Goal: Complete application form

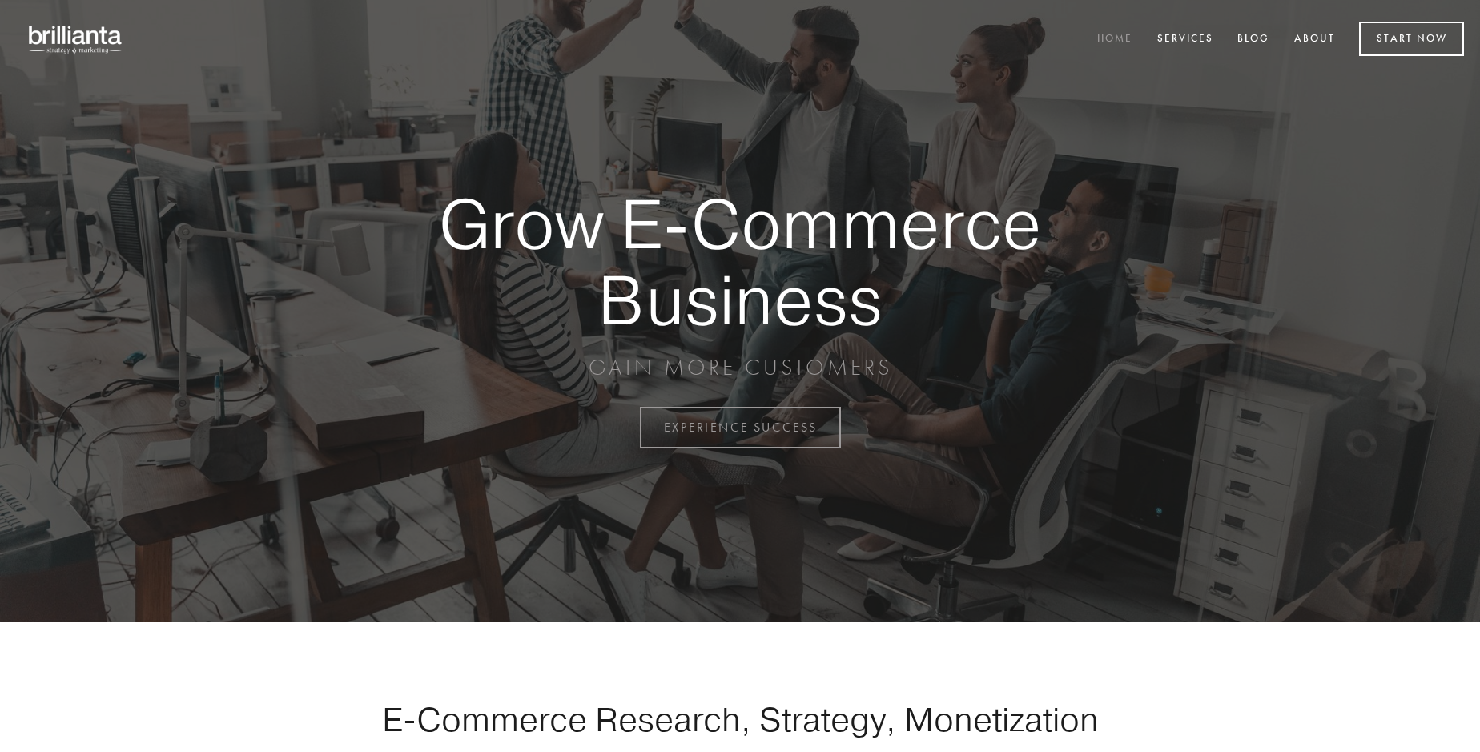
scroll to position [4197, 0]
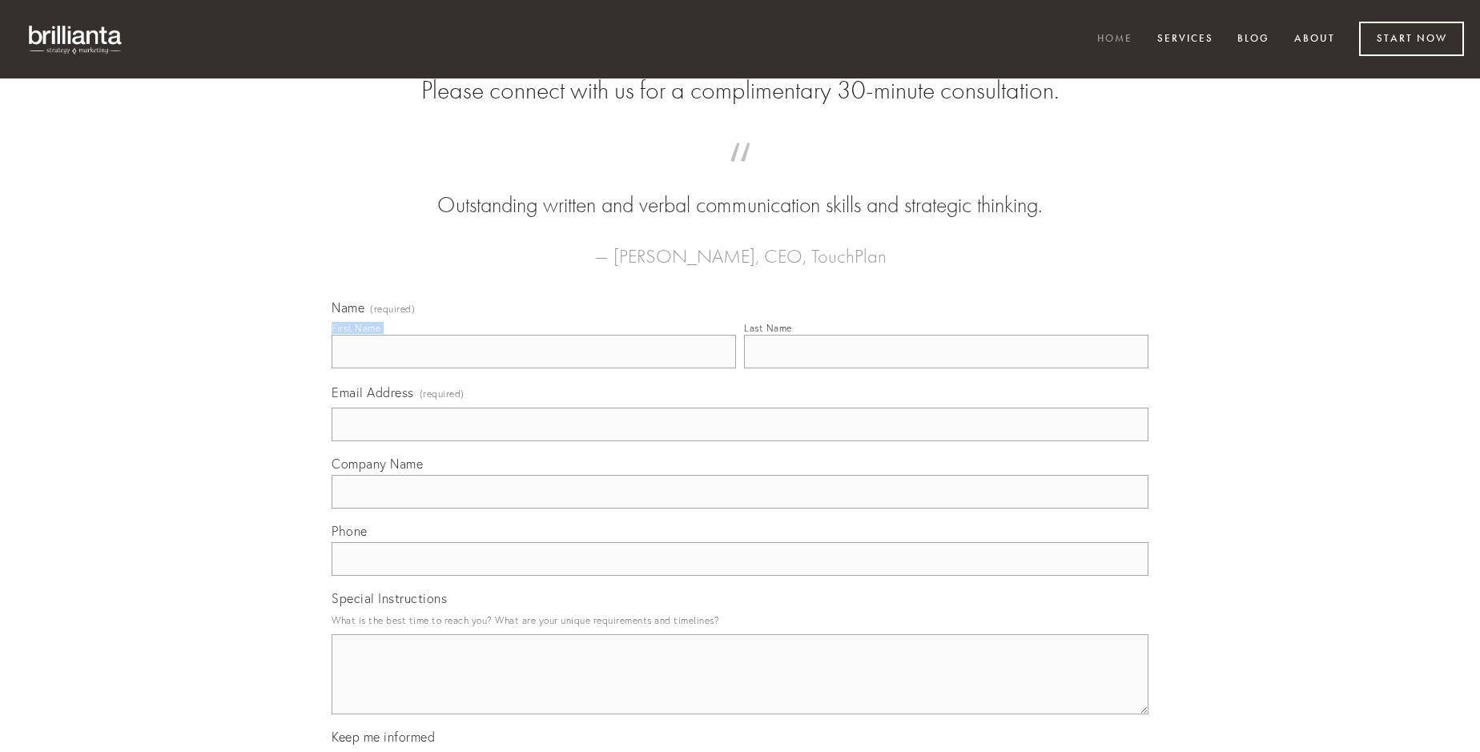
type input "[PERSON_NAME]"
click at [946, 368] on input "Last Name" at bounding box center [946, 352] width 404 height 34
type input "[PERSON_NAME]"
click at [740, 441] on input "Email Address (required)" at bounding box center [739, 425] width 817 height 34
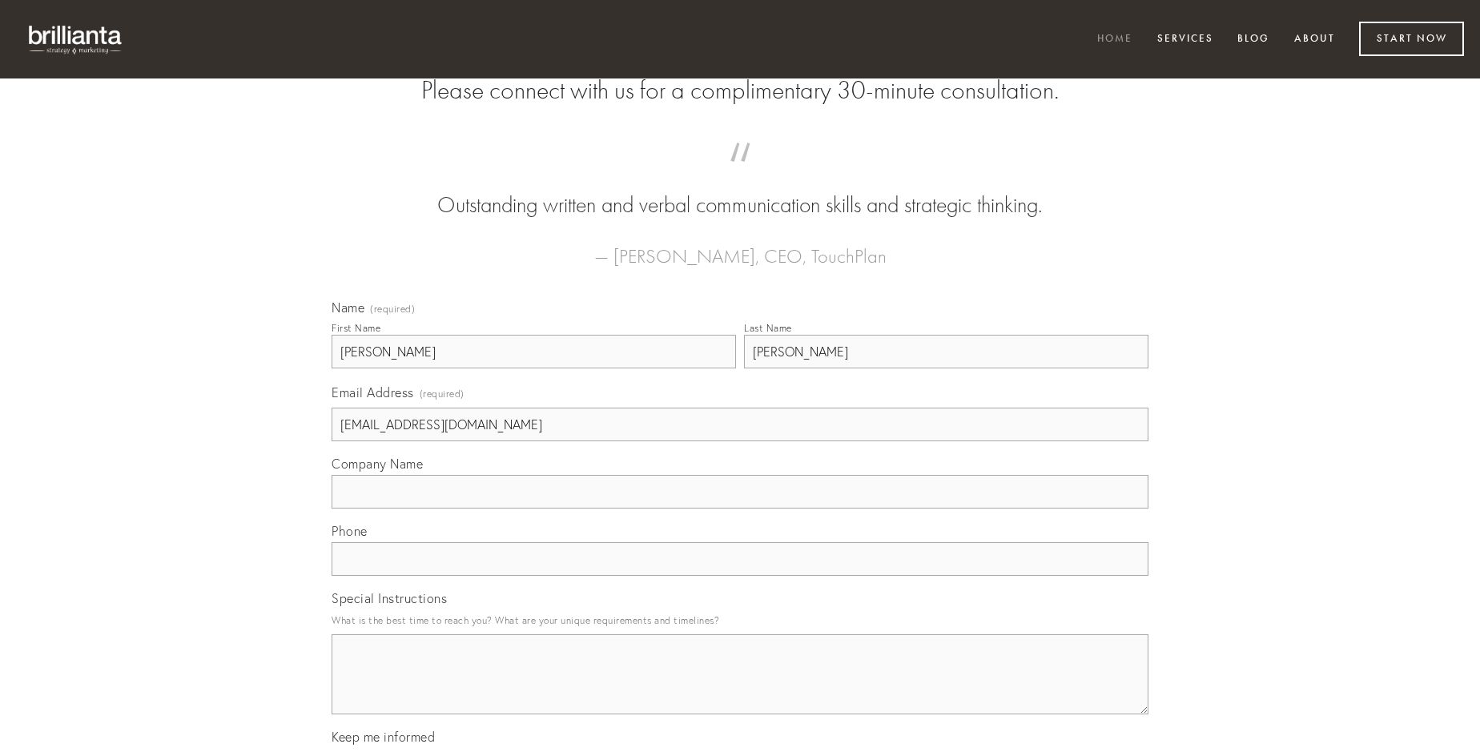
type input "[EMAIL_ADDRESS][DOMAIN_NAME]"
click at [740, 508] on input "Company Name" at bounding box center [739, 492] width 817 height 34
type input "templum"
click at [740, 576] on input "text" at bounding box center [739, 559] width 817 height 34
click at [740, 689] on textarea "Special Instructions" at bounding box center [739, 674] width 817 height 80
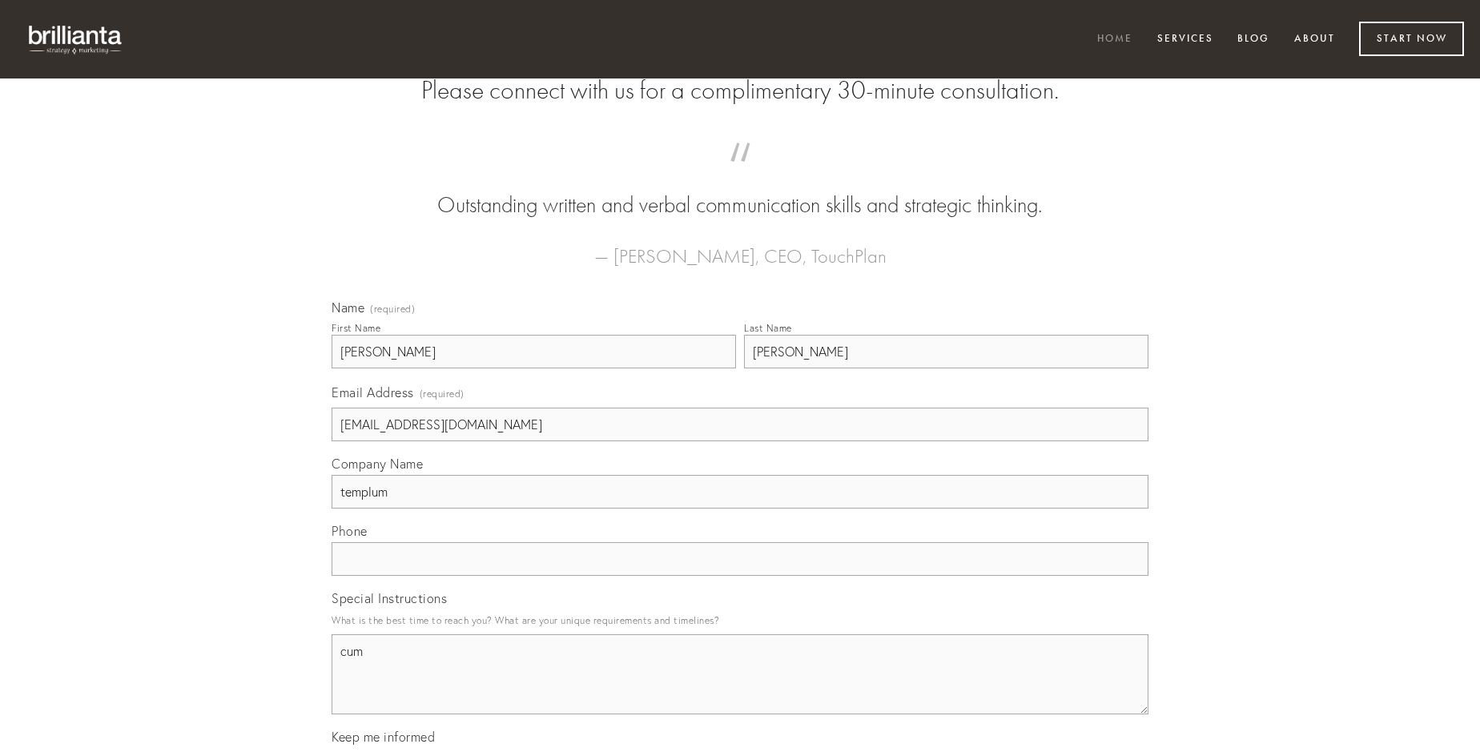
type textarea "cum"
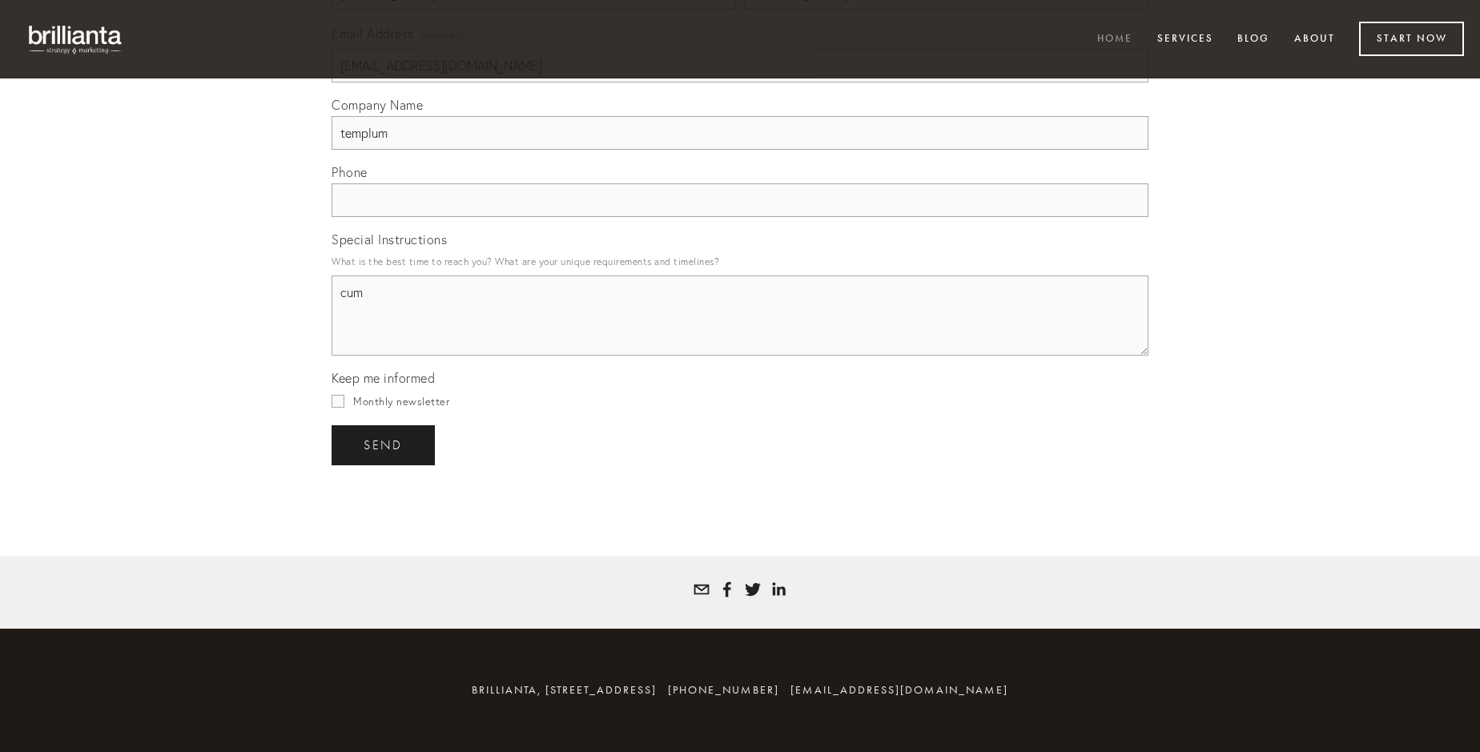
click at [384, 444] on span "send" at bounding box center [383, 445] width 39 height 14
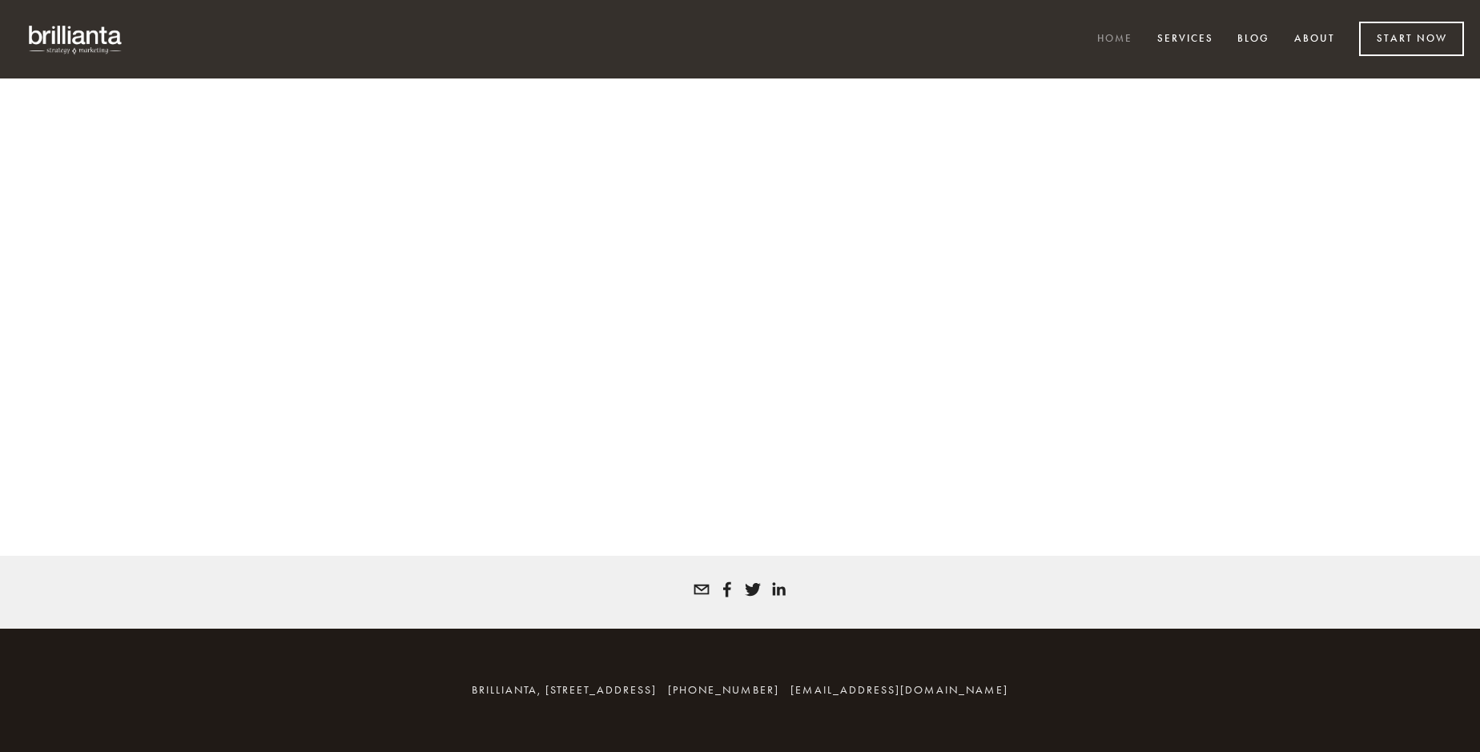
scroll to position [4176, 0]
